Goal: Task Accomplishment & Management: Complete application form

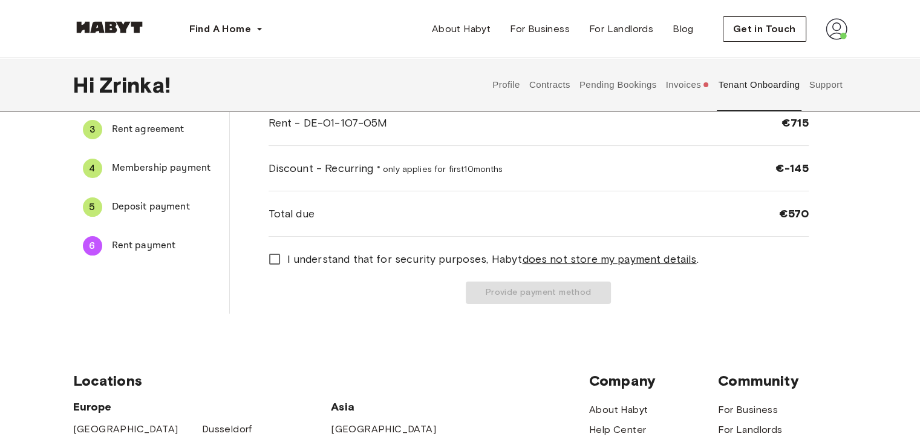
scroll to position [137, 0]
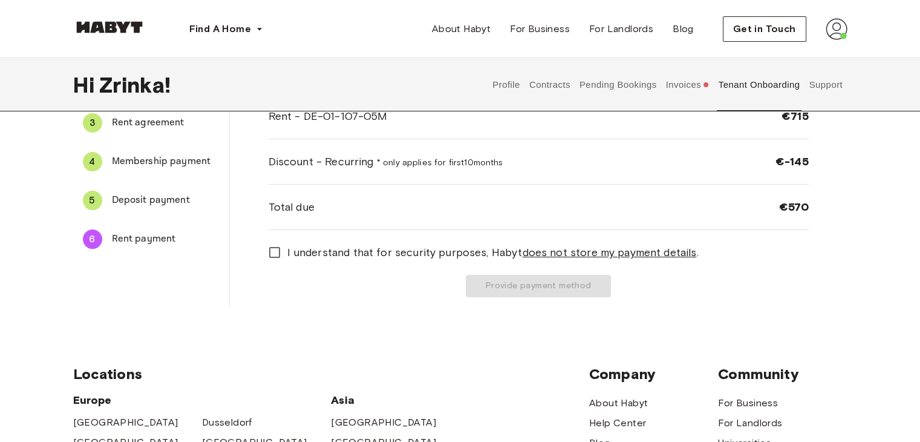
click at [133, 194] on span "Deposit payment" at bounding box center [166, 200] width 108 height 15
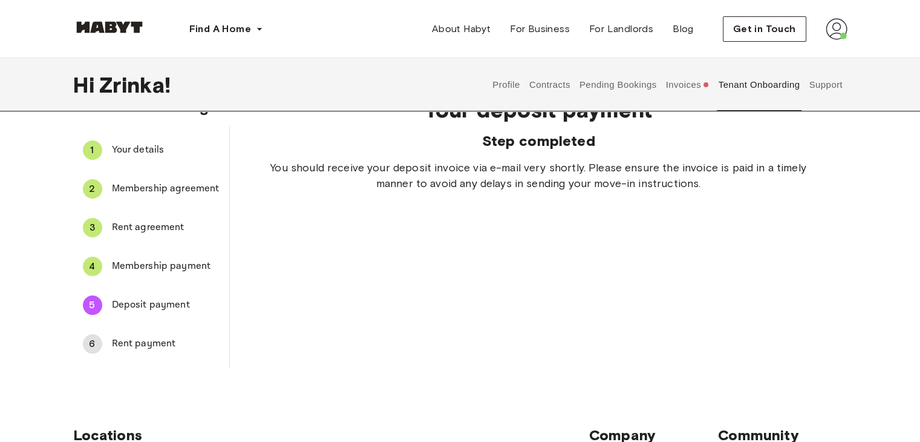
scroll to position [14, 0]
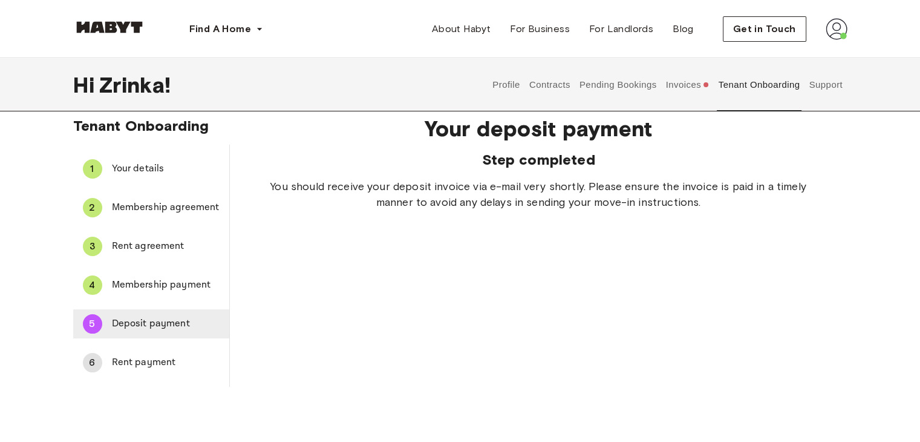
click at [168, 325] on span "Deposit payment" at bounding box center [166, 323] width 108 height 15
click at [157, 320] on span "Deposit payment" at bounding box center [166, 323] width 108 height 15
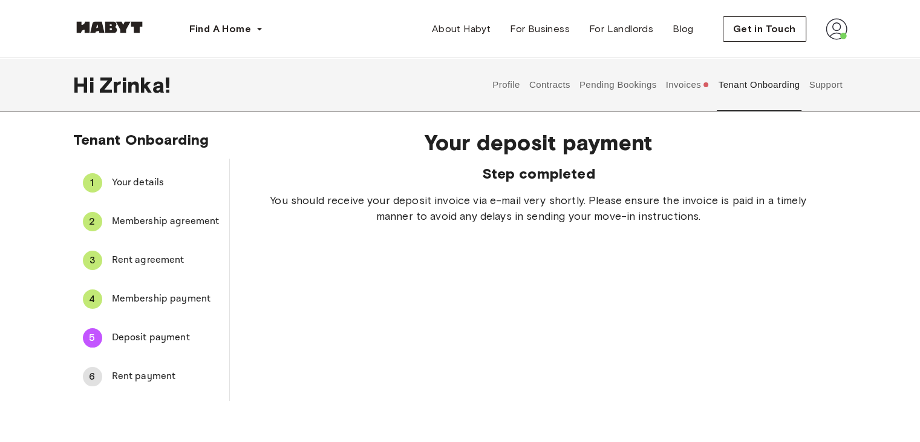
click at [673, 85] on button "Invoices" at bounding box center [687, 84] width 47 height 53
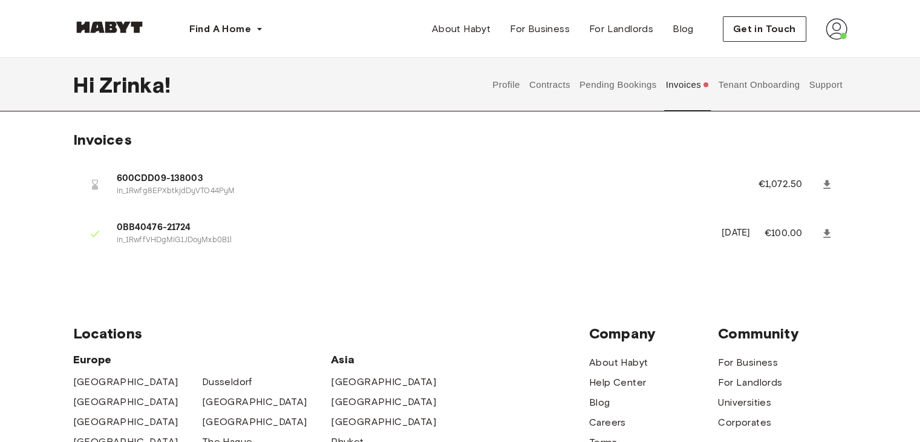
click at [139, 182] on span "600CDD09-138003" at bounding box center [423, 179] width 613 height 14
click at [618, 95] on button "Pending Bookings" at bounding box center [618, 84] width 80 height 53
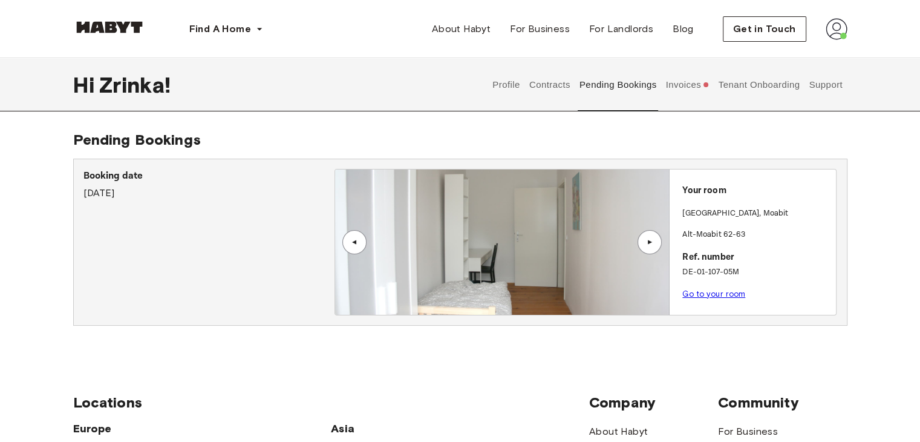
click at [540, 94] on button "Contracts" at bounding box center [549, 84] width 44 height 53
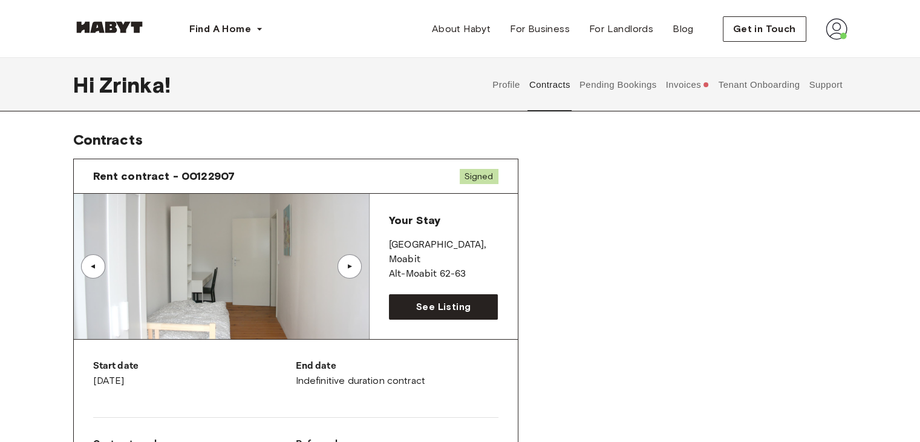
click at [507, 83] on button "Profile" at bounding box center [506, 84] width 31 height 53
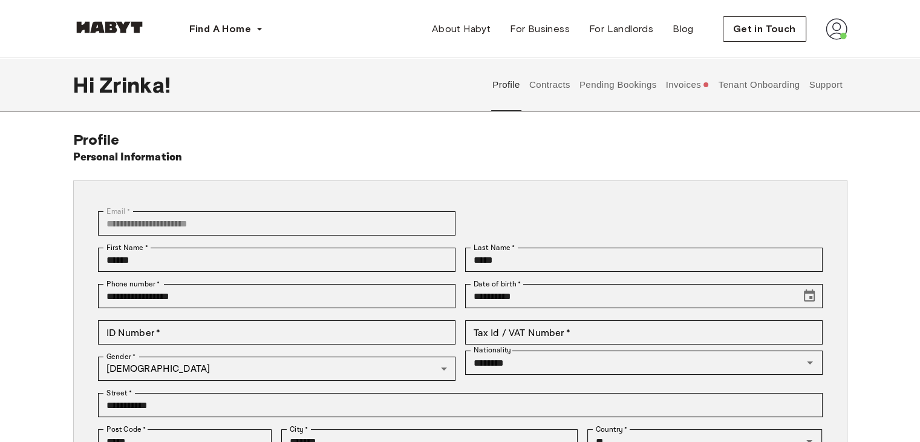
click at [689, 94] on button "Invoices" at bounding box center [687, 84] width 47 height 53
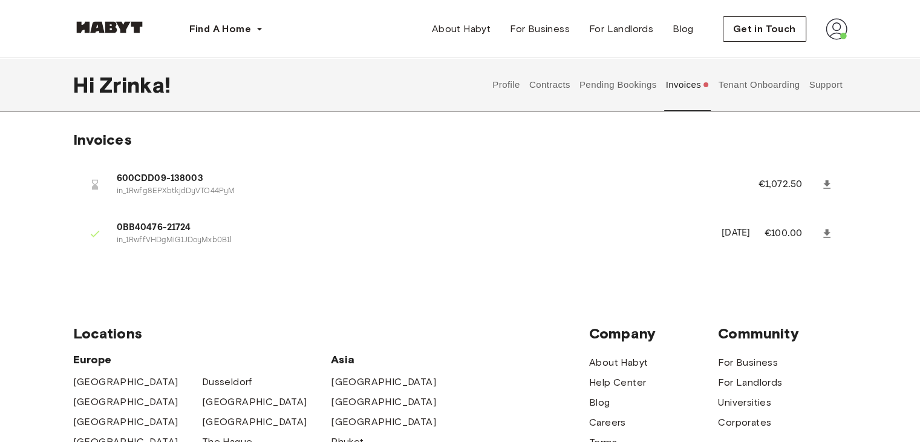
click at [244, 177] on span "600CDD09-138003" at bounding box center [423, 179] width 613 height 14
click at [745, 87] on button "Tenant Onboarding" at bounding box center [759, 84] width 85 height 53
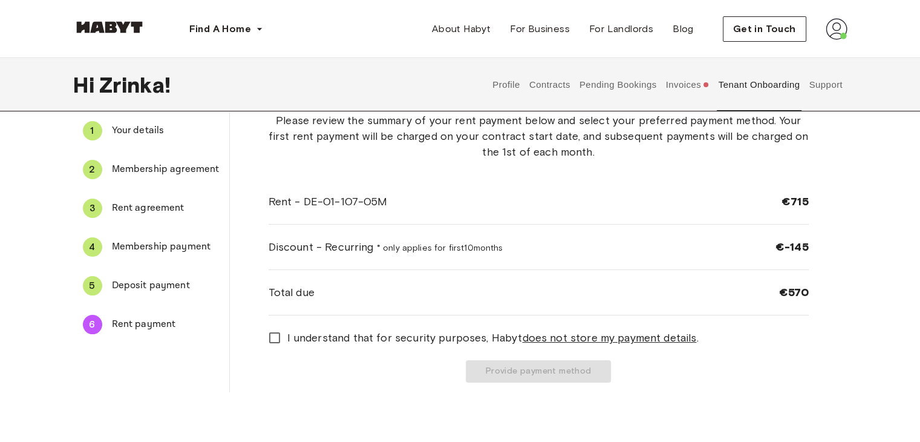
scroll to position [53, 0]
click at [362, 336] on span "I understand that for security purposes, [PERSON_NAME] does not store my paymen…" at bounding box center [492, 337] width 411 height 16
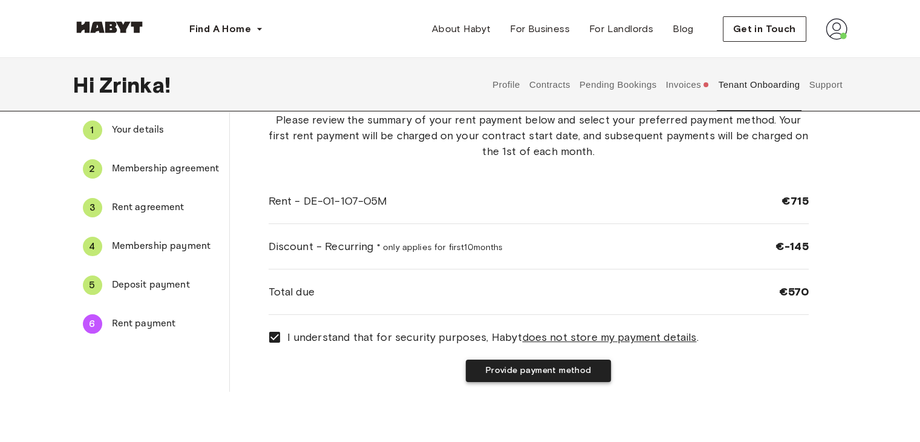
click at [483, 371] on button "Provide payment method" at bounding box center [538, 370] width 145 height 22
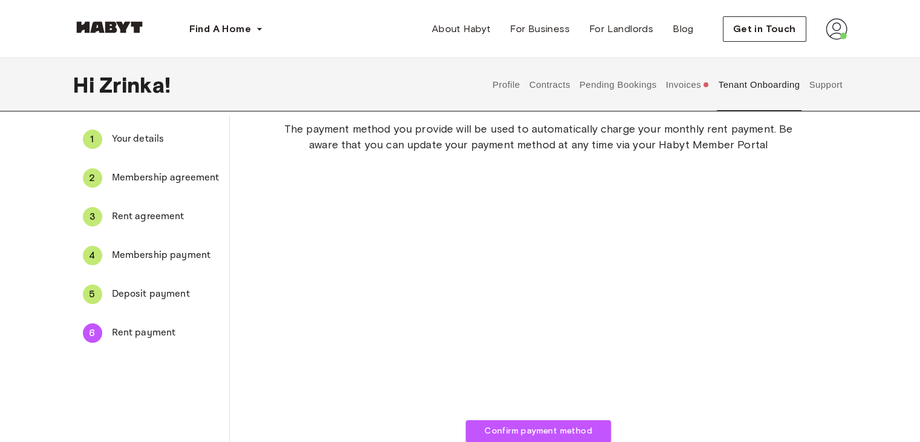
scroll to position [44, 0]
click at [168, 296] on span "Deposit payment" at bounding box center [166, 294] width 108 height 15
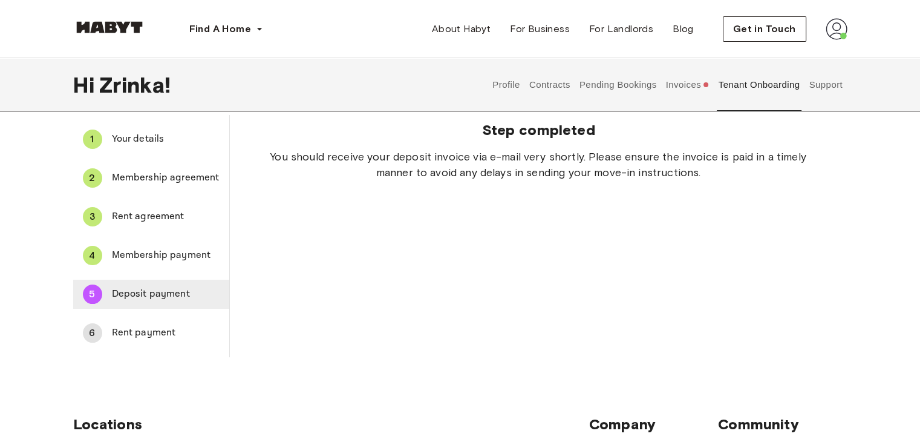
click at [165, 287] on span "Deposit payment" at bounding box center [166, 294] width 108 height 15
click at [139, 246] on div "4 Membership payment" at bounding box center [151, 255] width 156 height 29
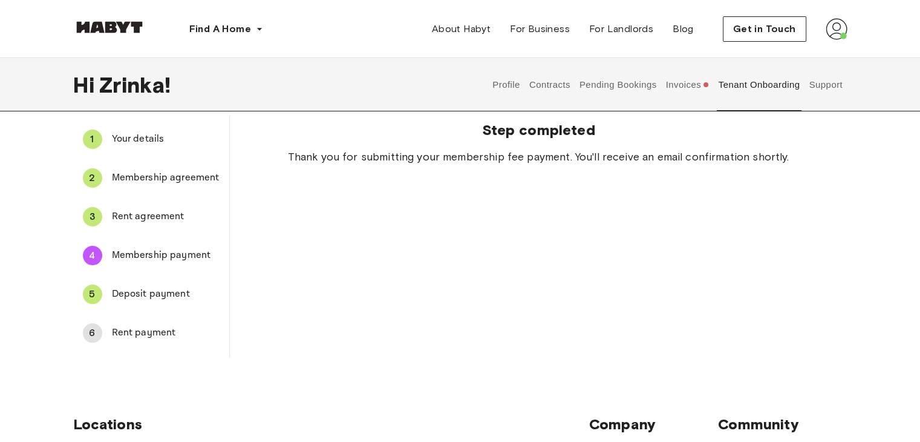
click at [146, 296] on span "Deposit payment" at bounding box center [166, 294] width 108 height 15
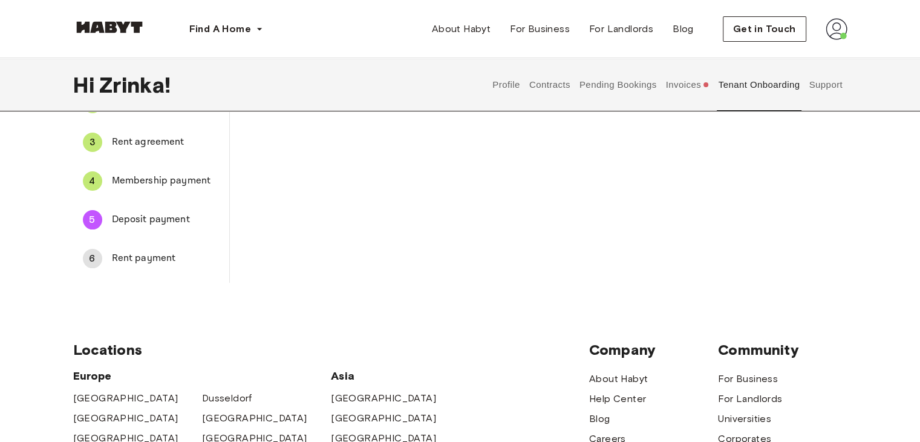
scroll to position [109, 0]
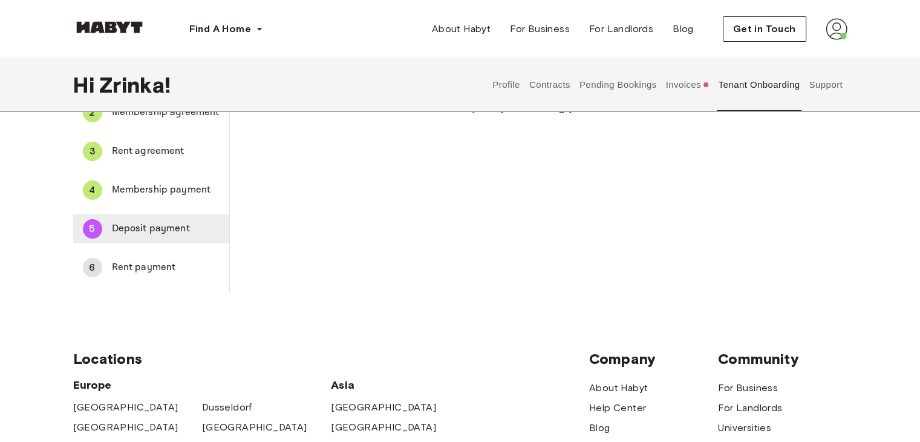
click at [183, 234] on span "Deposit payment" at bounding box center [166, 228] width 108 height 15
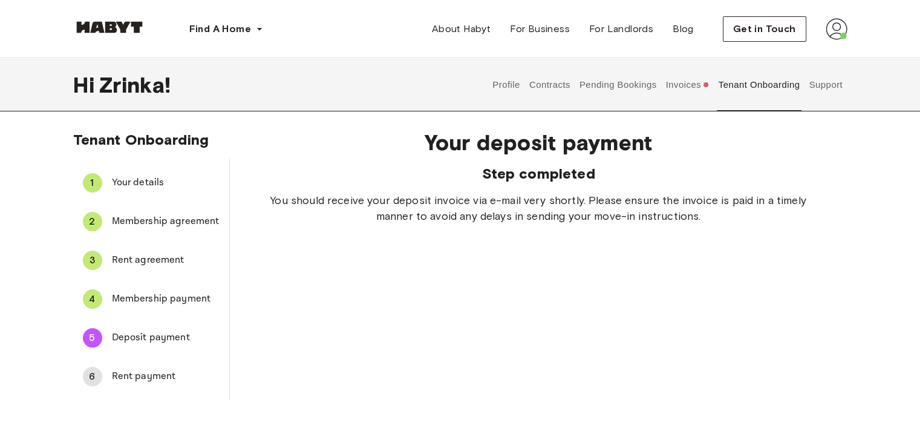
scroll to position [90, 0]
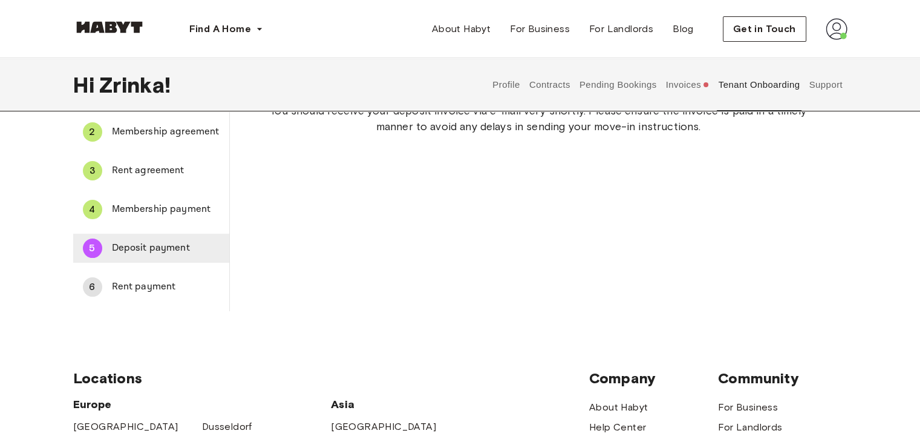
click at [157, 246] on span "Deposit payment" at bounding box center [166, 248] width 108 height 15
